Goal: Task Accomplishment & Management: Use online tool/utility

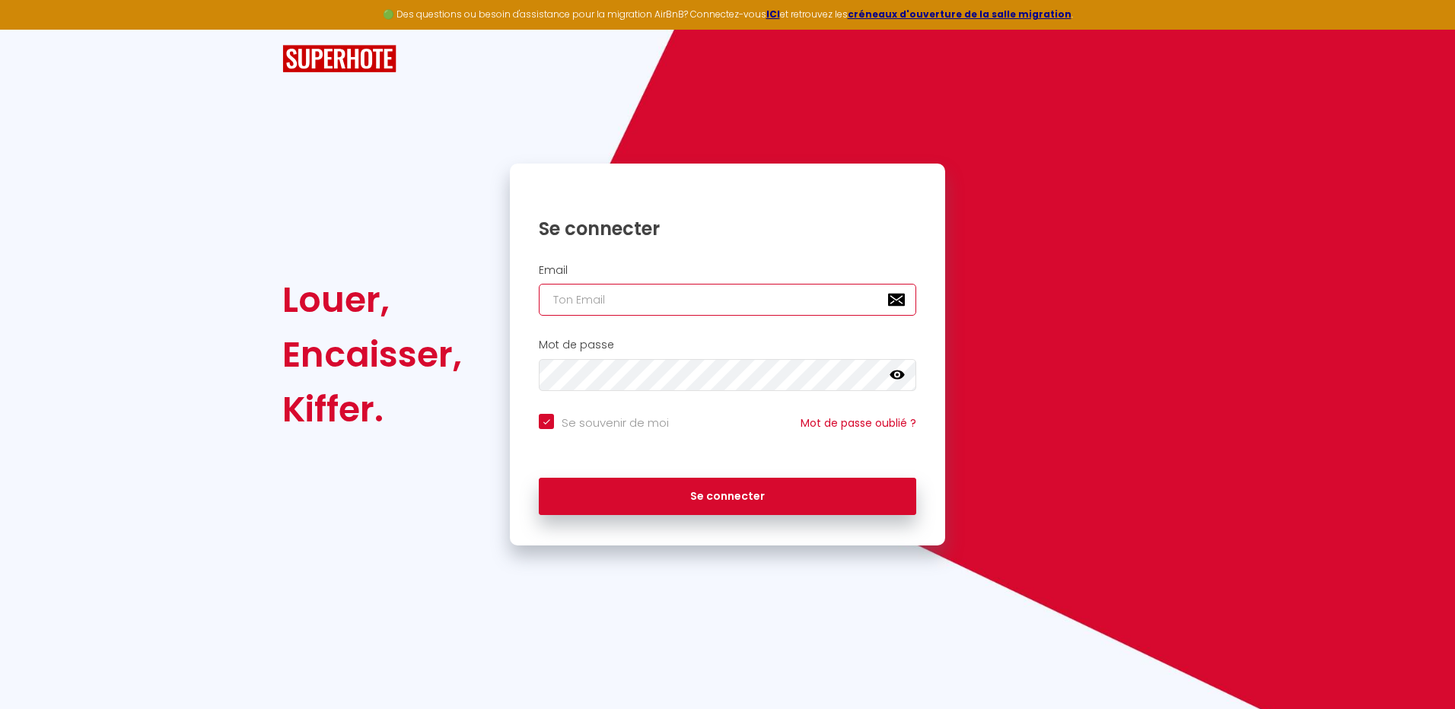
click at [639, 295] on input "email" at bounding box center [728, 300] width 378 height 32
type input "[PERSON_NAME][EMAIL_ADDRESS][DOMAIN_NAME]"
click at [902, 371] on icon at bounding box center [897, 375] width 15 height 15
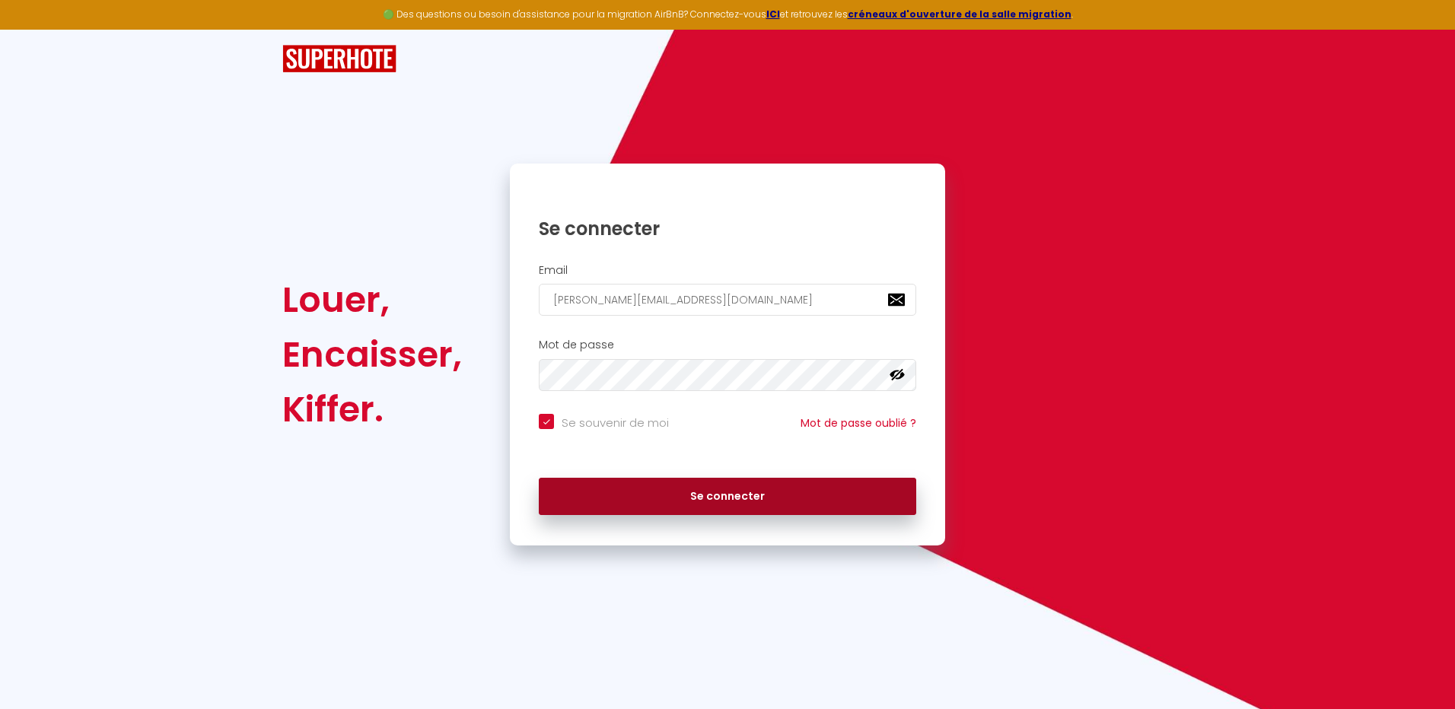
click at [704, 498] on button "Se connecter" at bounding box center [728, 497] width 378 height 38
checkbox input "true"
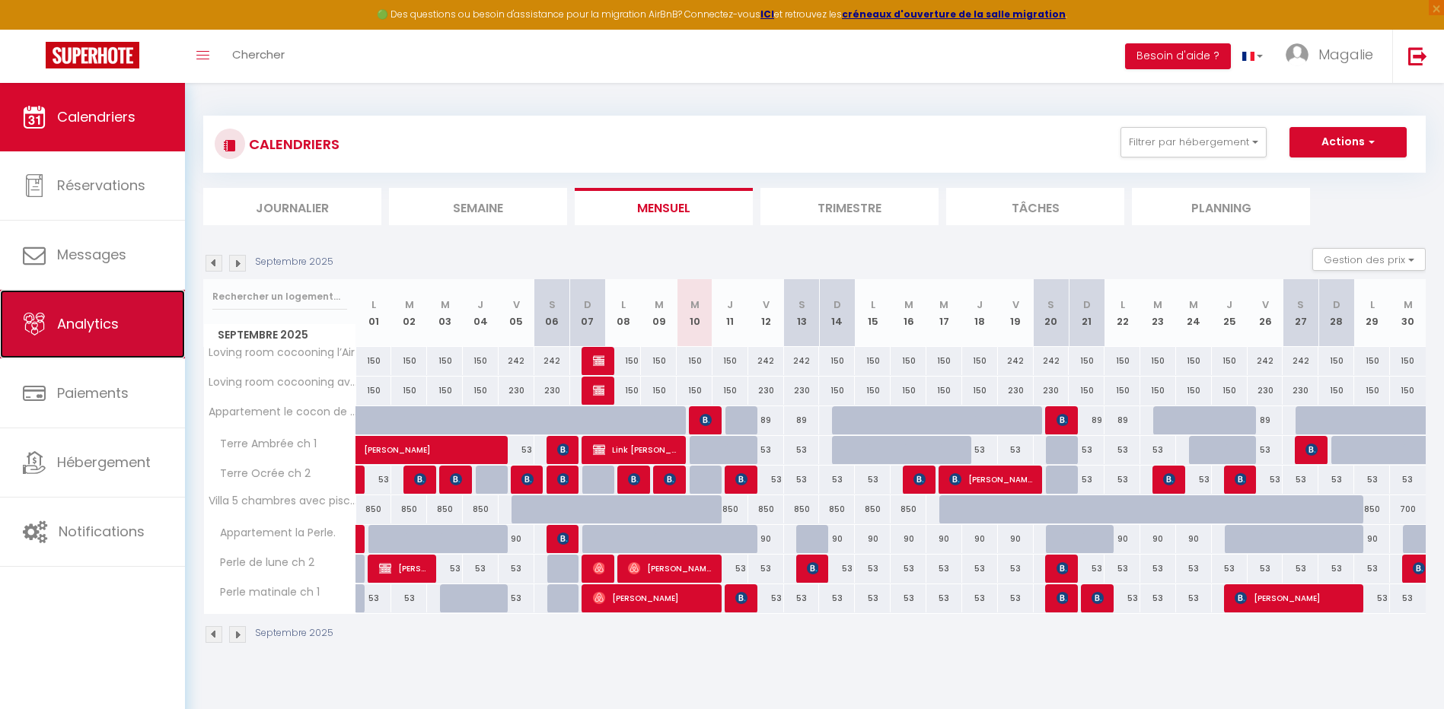
click at [107, 324] on span "Analytics" at bounding box center [88, 323] width 62 height 19
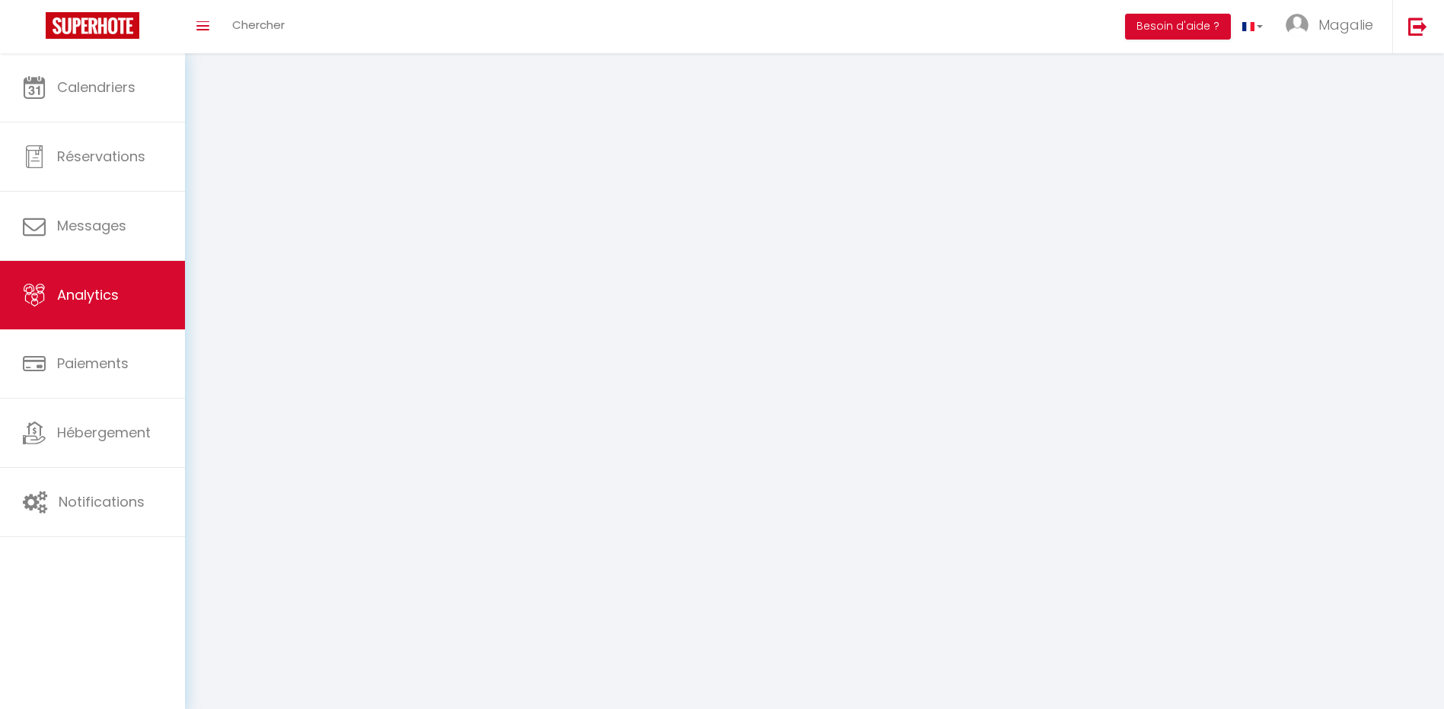
select select "2025"
select select "9"
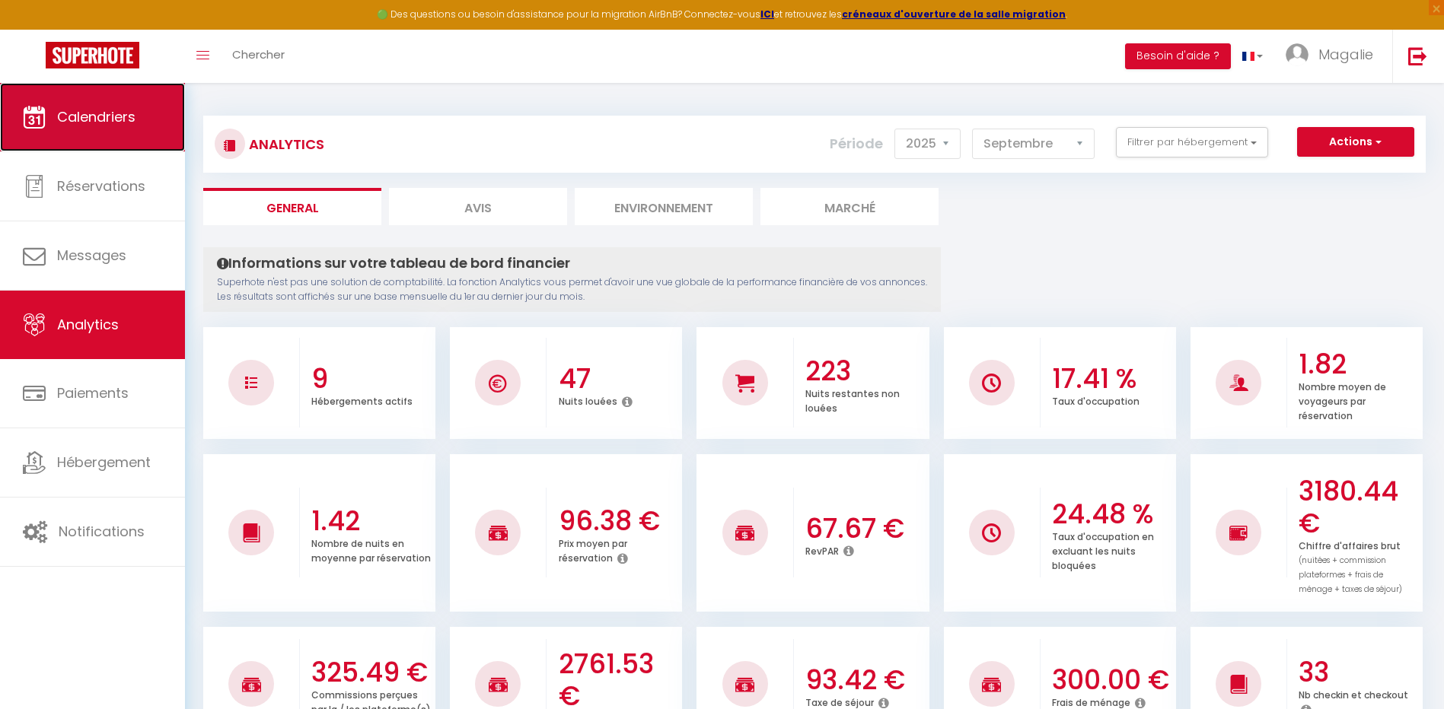
click at [94, 132] on link "Calendriers" at bounding box center [92, 117] width 185 height 69
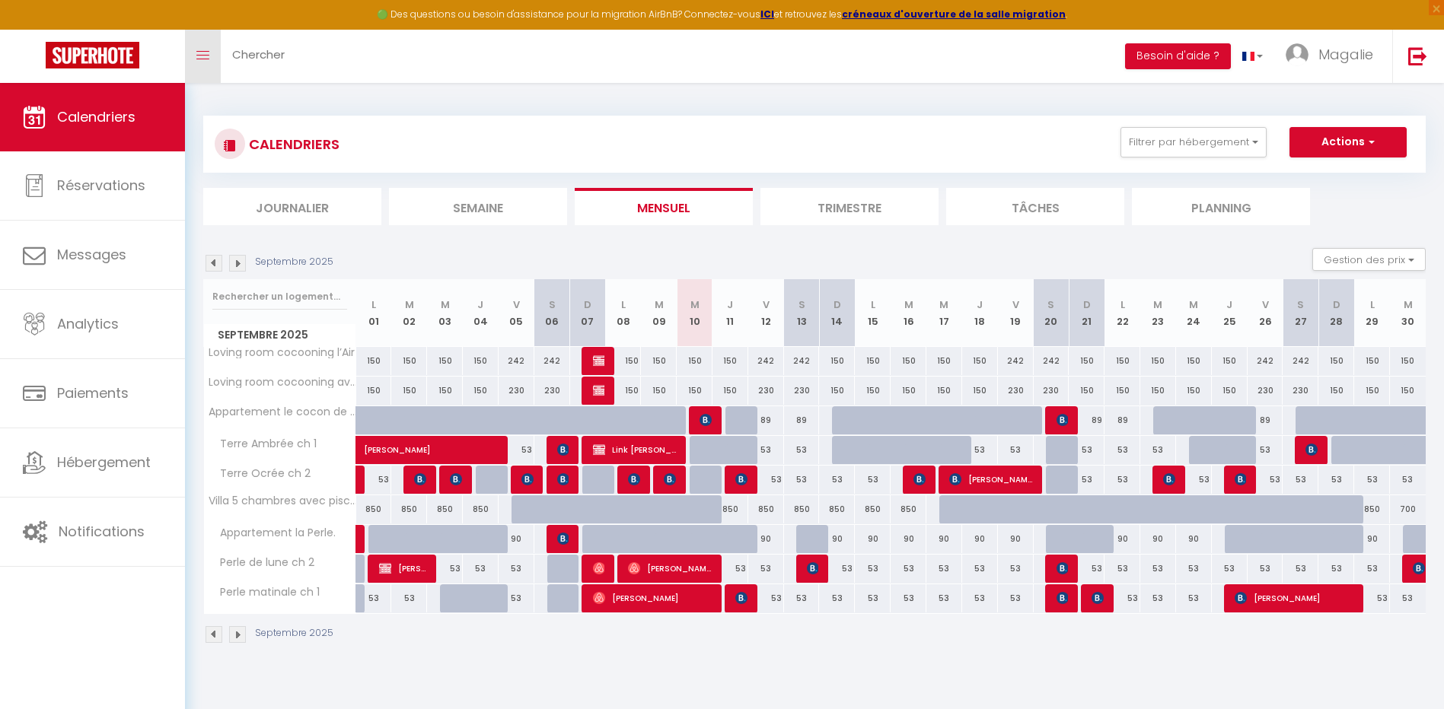
click at [199, 59] on icon "Toggle menubar" at bounding box center [202, 55] width 13 height 9
click at [206, 49] on link "Toggle menubar" at bounding box center [203, 56] width 36 height 53
click at [1360, 139] on button "Actions" at bounding box center [1347, 142] width 117 height 30
click at [1334, 203] on link "Exporter les réservations" at bounding box center [1332, 200] width 132 height 23
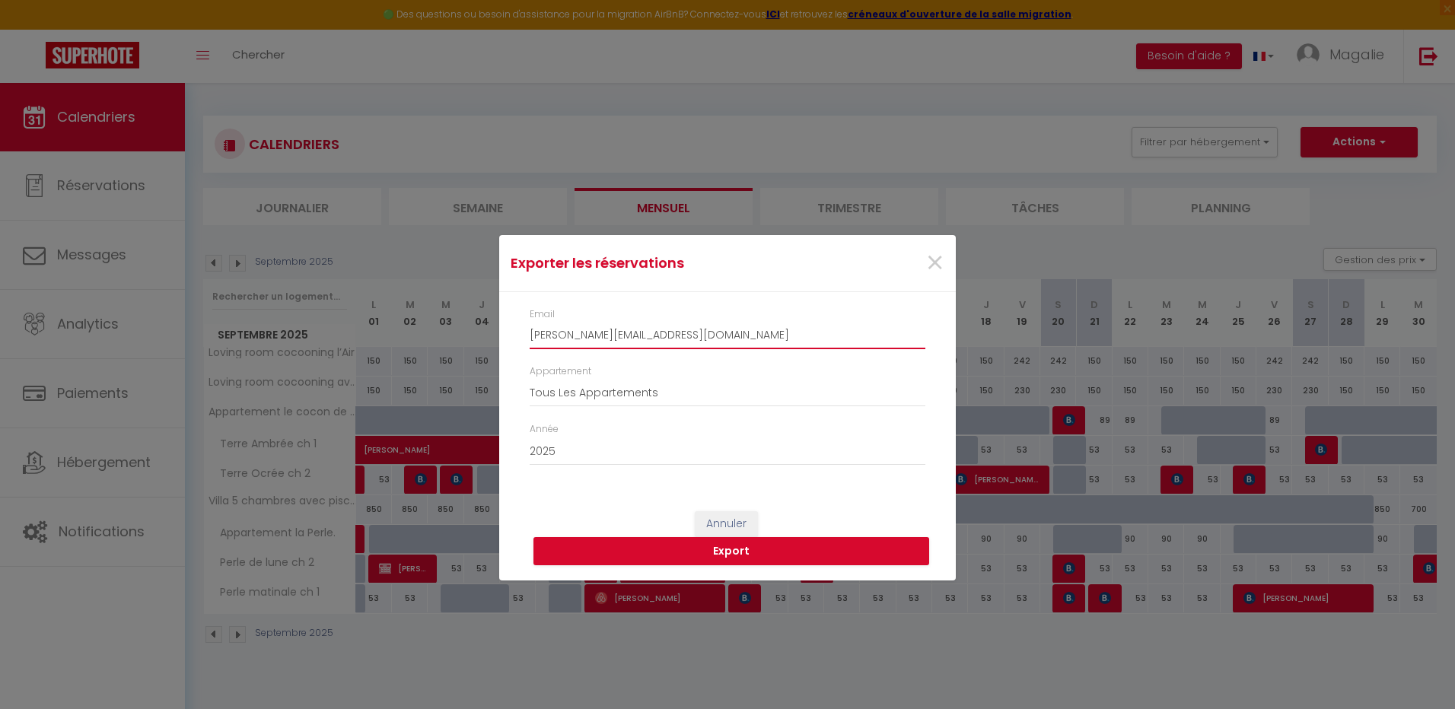
drag, startPoint x: 693, startPoint y: 333, endPoint x: 469, endPoint y: 321, distance: 224.8
click at [483, 315] on div "Exporter les réservations × Email [PERSON_NAME][EMAIL_ADDRESS][DOMAIN_NAME] App…" at bounding box center [727, 354] width 1455 height 709
type input "[PERSON_NAME][EMAIL_ADDRESS][PERSON_NAME][DOMAIN_NAME]"
click at [725, 553] on button "Export" at bounding box center [732, 551] width 396 height 29
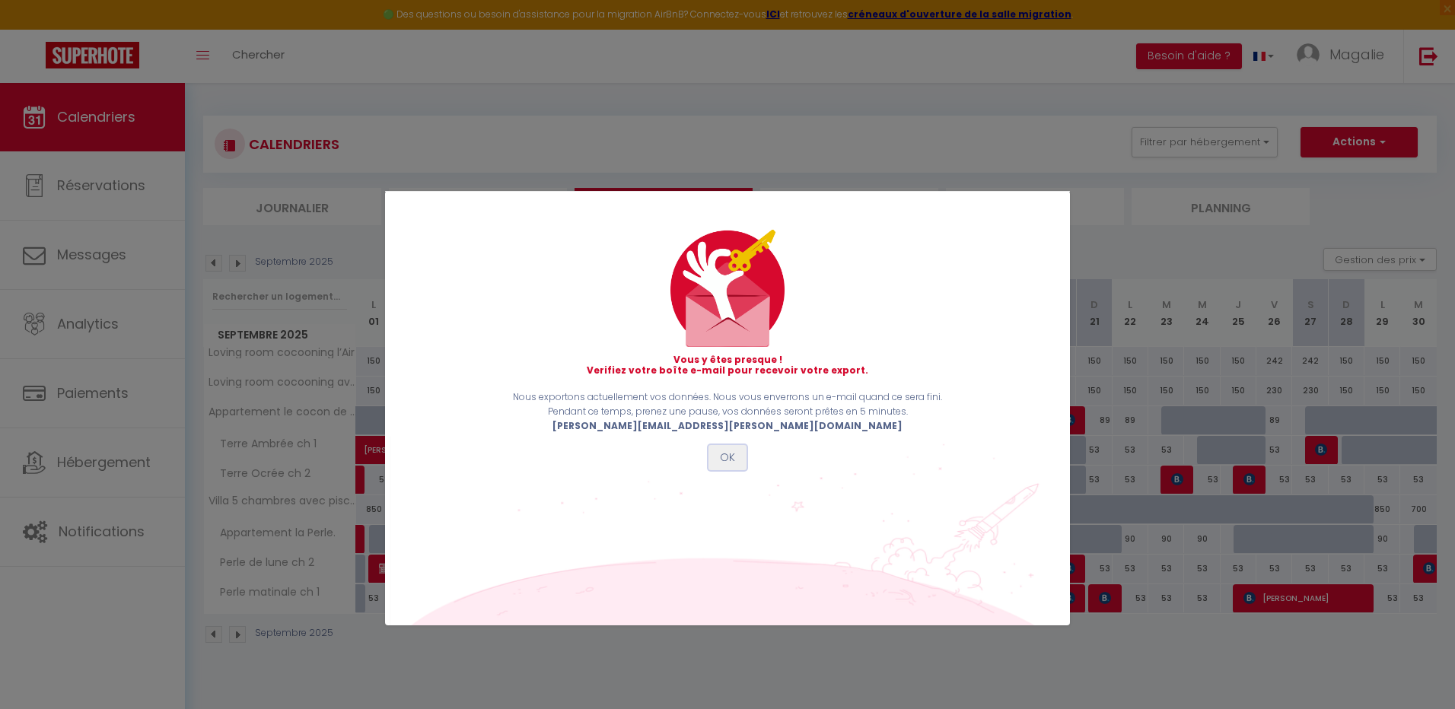
click at [728, 457] on button "OK" at bounding box center [728, 458] width 38 height 26
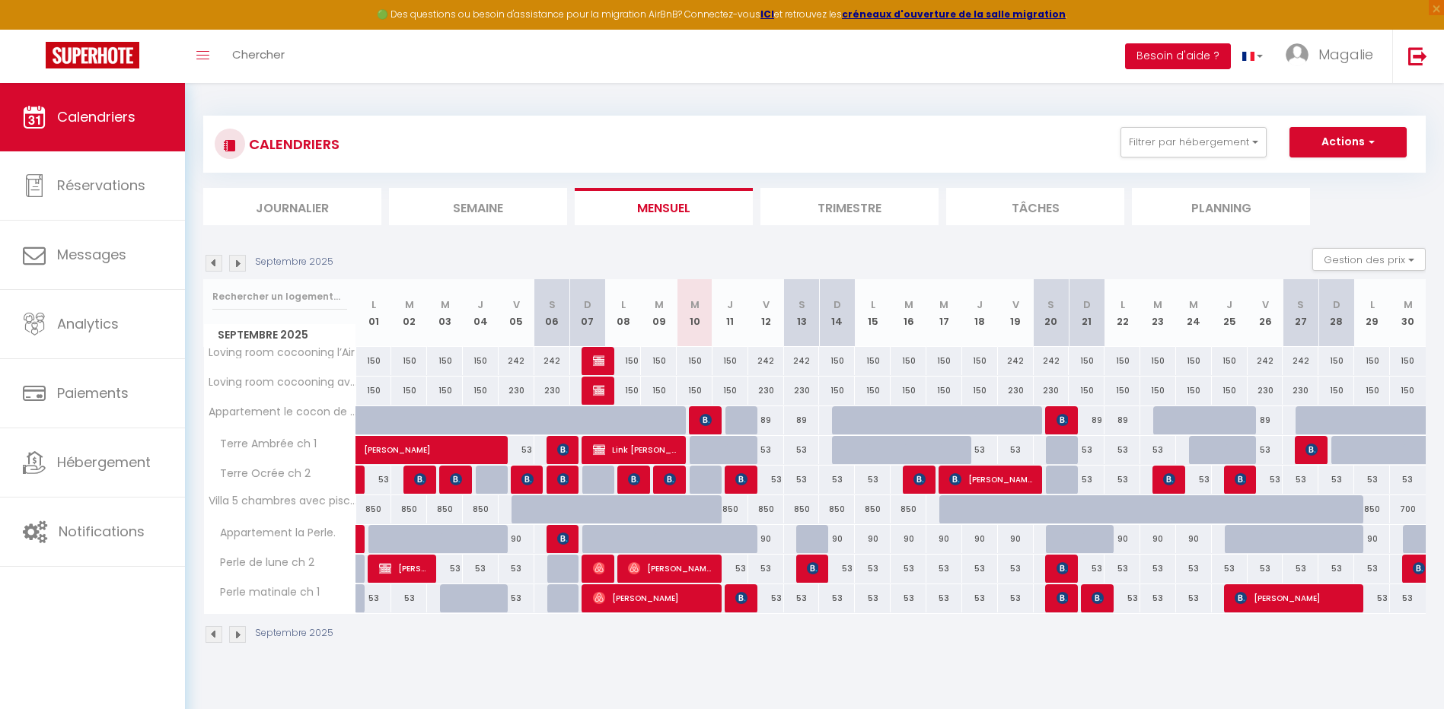
click at [1186, 49] on button "Besoin d'aide ?" at bounding box center [1178, 56] width 106 height 26
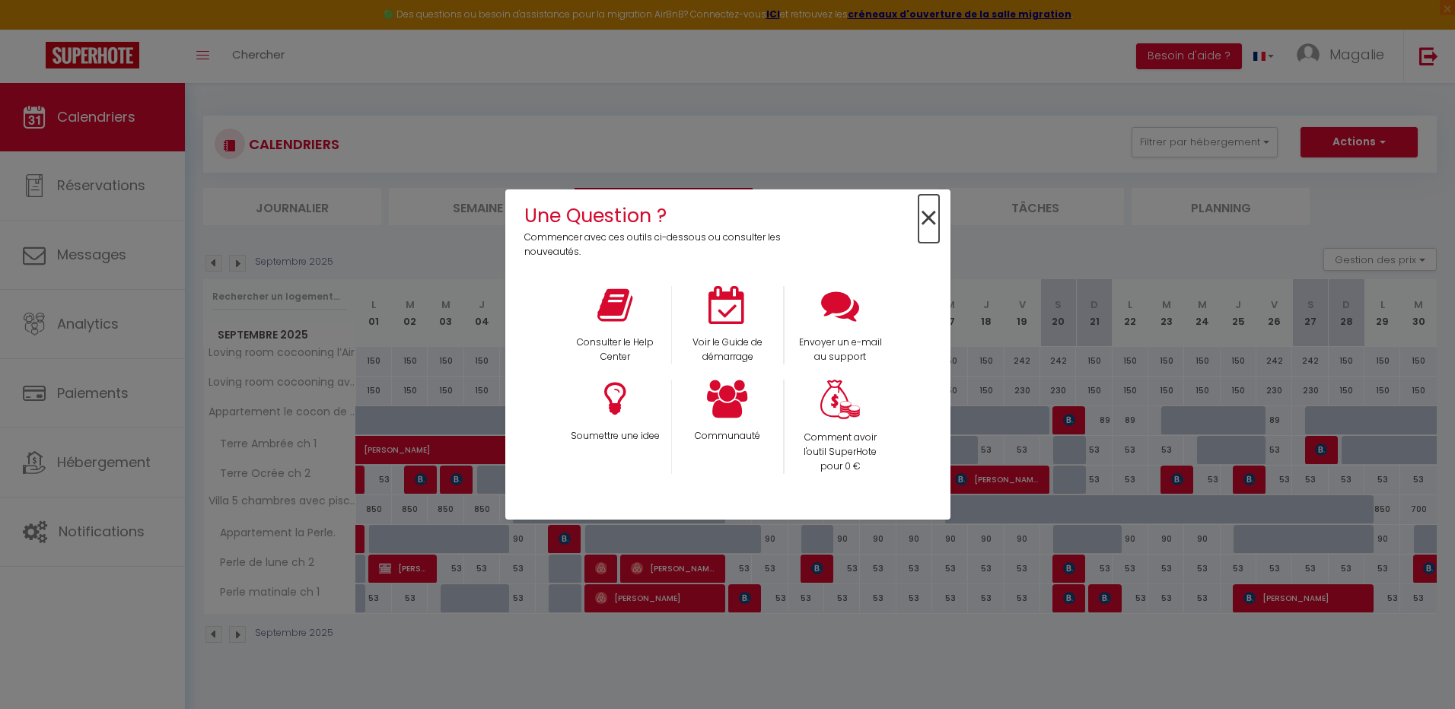
click at [920, 215] on span "×" at bounding box center [929, 219] width 21 height 48
